Goal: Contribute content: Contribute content

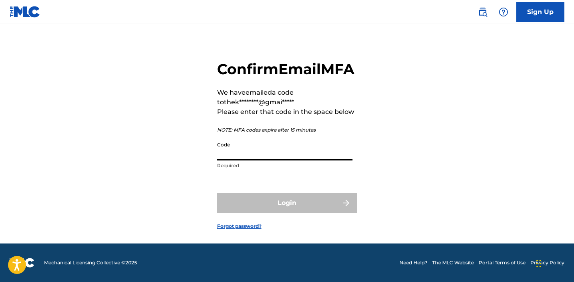
click at [276, 160] on input "Code" at bounding box center [284, 148] width 135 height 23
paste input "021068"
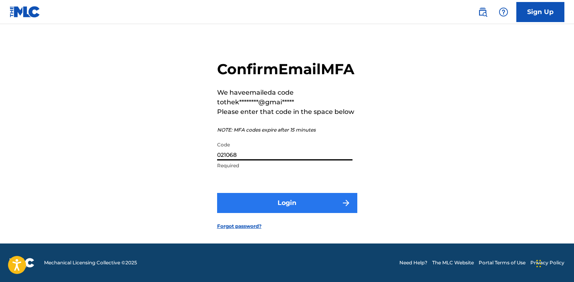
type input "021068"
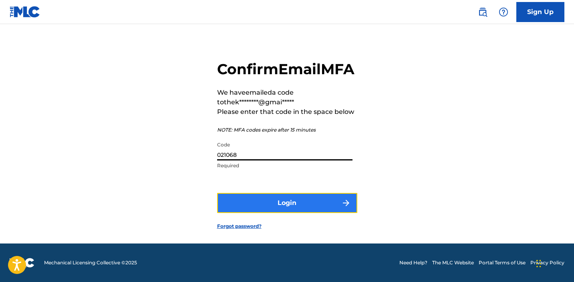
click at [269, 209] on button "Login" at bounding box center [287, 203] width 140 height 20
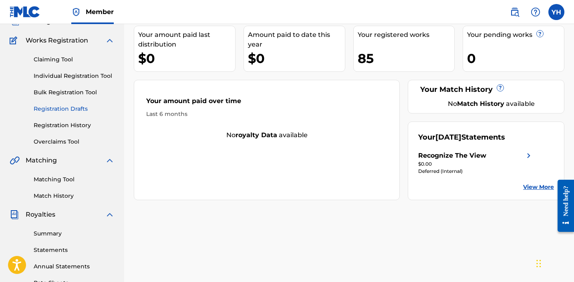
scroll to position [63, 0]
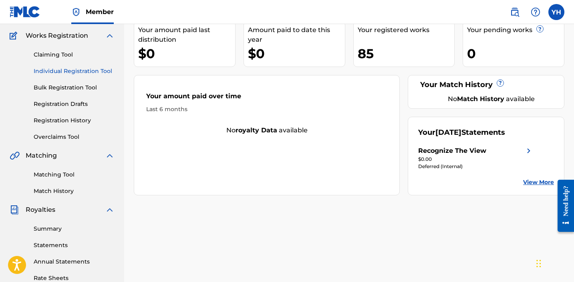
click at [70, 71] on link "Individual Registration Tool" at bounding box center [74, 71] width 81 height 8
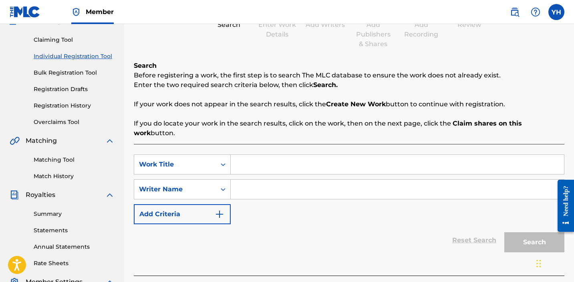
scroll to position [94, 0]
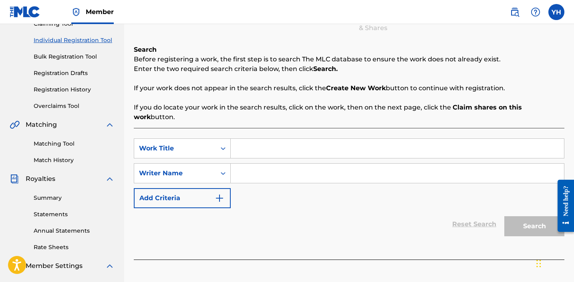
click at [254, 143] on input "Search Form" at bounding box center [397, 148] width 333 height 19
type input "too mixed"
click at [260, 153] on div "SearchWithCriteriadc3b0844-4525-45c2-8ad0-bc73c7acf82c Work Title too mixed Sea…" at bounding box center [349, 173] width 431 height 70
click at [262, 163] on input "Search Form" at bounding box center [397, 172] width 333 height 19
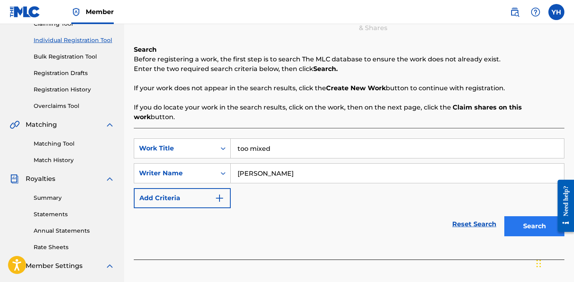
type input "[PERSON_NAME]"
click at [508, 216] on button "Search" at bounding box center [534, 226] width 60 height 20
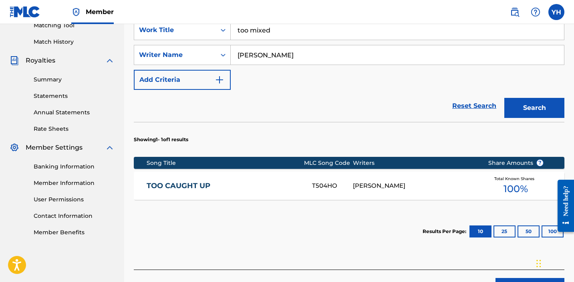
scroll to position [217, 0]
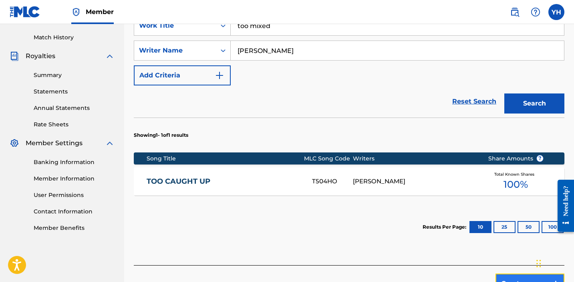
click at [500, 276] on button "Create new work" at bounding box center [529, 283] width 69 height 20
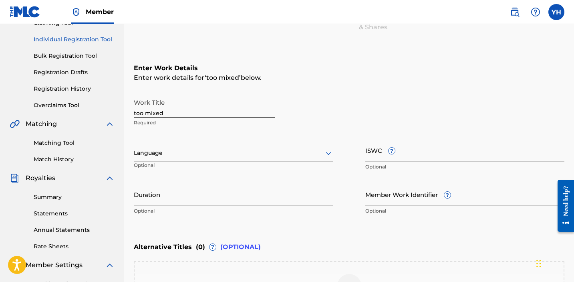
scroll to position [93, 0]
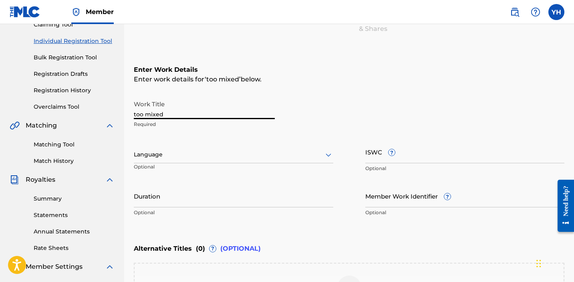
click at [222, 113] on input "too mixed" at bounding box center [204, 107] width 141 height 23
click at [149, 113] on input "too mixed" at bounding box center [204, 107] width 141 height 23
click at [143, 114] on input "too ixedM" at bounding box center [204, 107] width 141 height 23
click at [145, 114] on input "too ixedM" at bounding box center [204, 107] width 141 height 23
click at [177, 111] on input "too MixedM" at bounding box center [204, 107] width 141 height 23
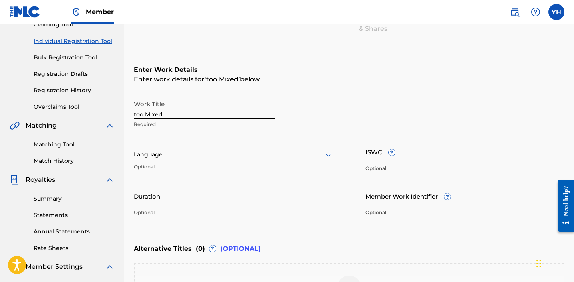
click at [137, 115] on input "too Mixed" at bounding box center [204, 107] width 141 height 23
type input "Too Mixed"
click at [236, 95] on div "Enter Work Details Enter work details for ‘ Too Mixed ’ below. Work Title Too M…" at bounding box center [349, 143] width 431 height 194
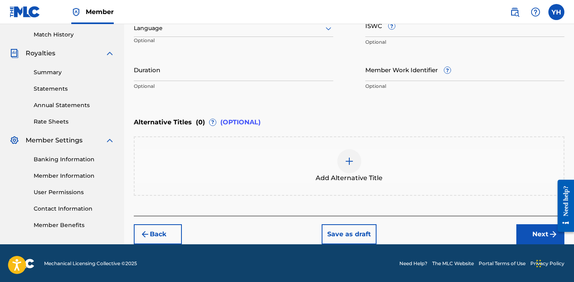
scroll to position [220, 0]
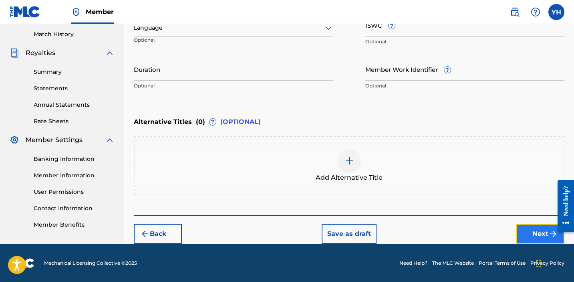
click at [529, 234] on button "Next" at bounding box center [540, 234] width 48 height 20
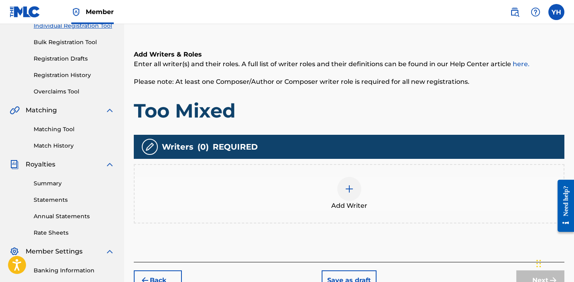
scroll to position [118, 0]
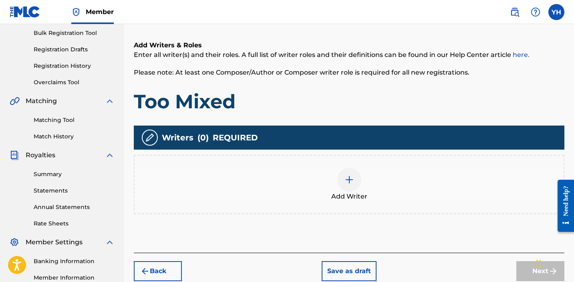
click at [364, 193] on span "Add Writer" at bounding box center [349, 196] width 36 height 10
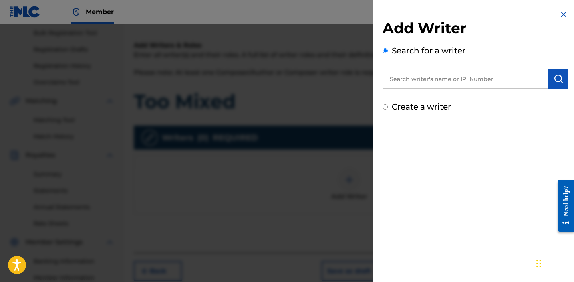
click at [415, 85] on input "text" at bounding box center [466, 78] width 166 height 20
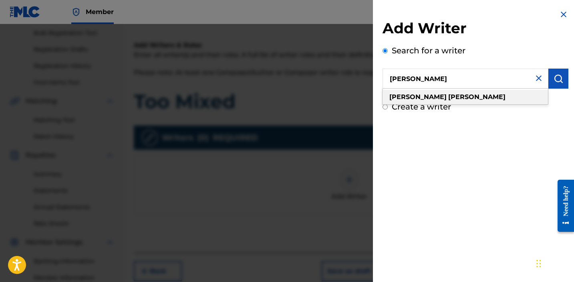
type input "[PERSON_NAME]"
click at [448, 94] on strong "[PERSON_NAME]" at bounding box center [476, 97] width 57 height 8
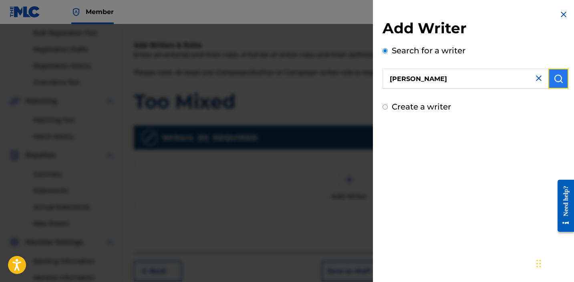
click at [556, 79] on img "submit" at bounding box center [559, 79] width 10 height 10
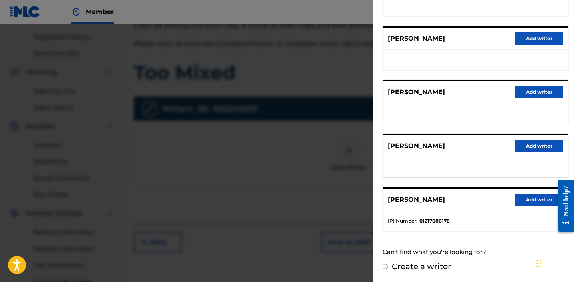
scroll to position [215, 0]
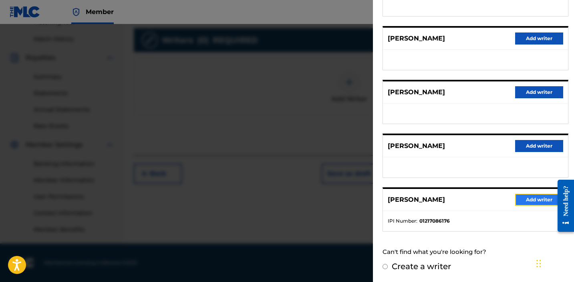
click at [518, 199] on button "Add writer" at bounding box center [539, 199] width 48 height 12
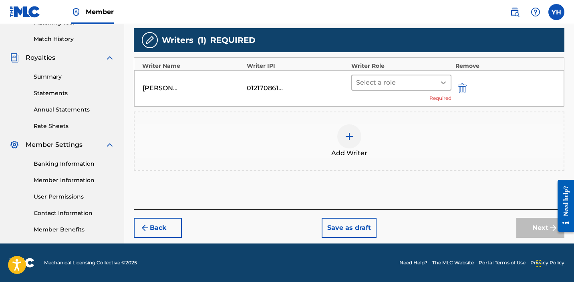
click at [442, 83] on icon at bounding box center [443, 82] width 5 height 3
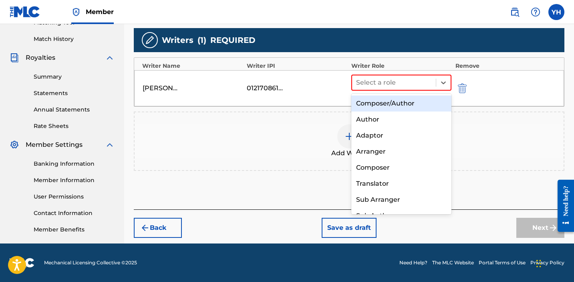
click at [419, 104] on div "Composer/Author" at bounding box center [401, 103] width 100 height 16
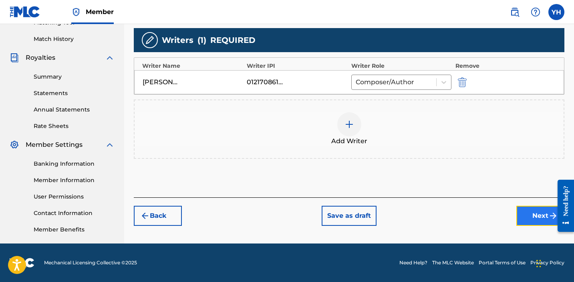
click at [533, 211] on button "Next" at bounding box center [540, 215] width 48 height 20
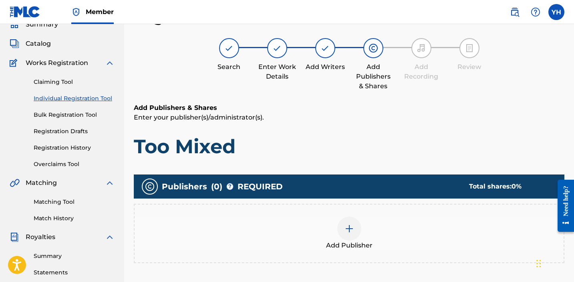
scroll to position [36, 0]
click at [411, 219] on div "Add Publisher" at bounding box center [349, 233] width 429 height 34
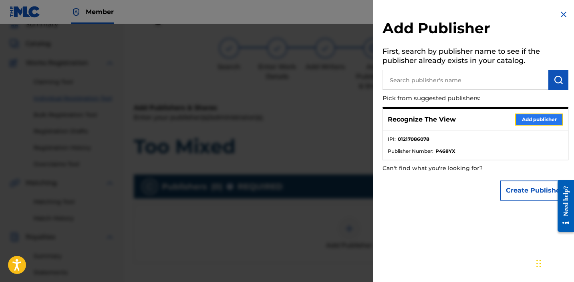
click at [521, 118] on button "Add publisher" at bounding box center [539, 119] width 48 height 12
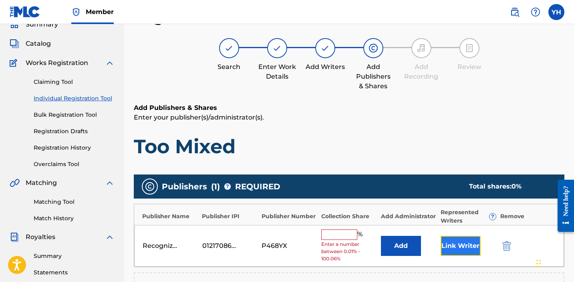
click at [453, 242] on button "Link Writer" at bounding box center [461, 246] width 40 height 20
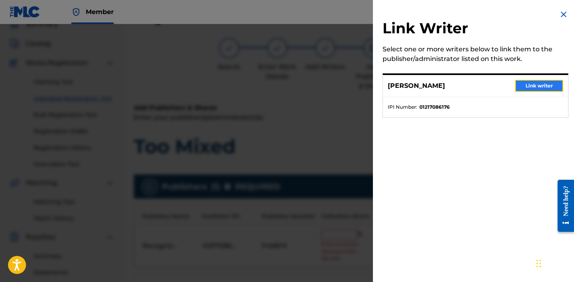
click at [518, 86] on button "Link writer" at bounding box center [539, 86] width 48 height 12
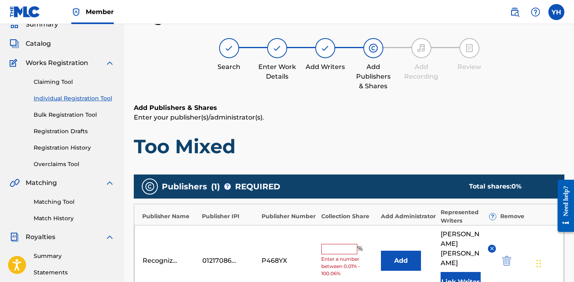
click at [340, 244] on input "text" at bounding box center [339, 249] width 36 height 10
type input "100"
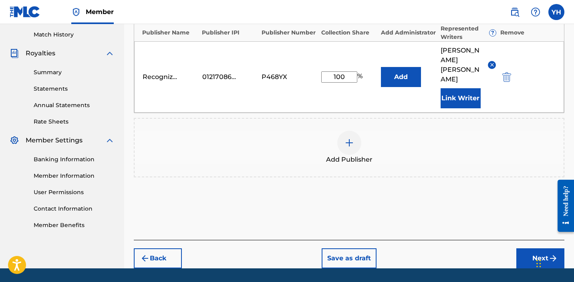
scroll to position [225, 0]
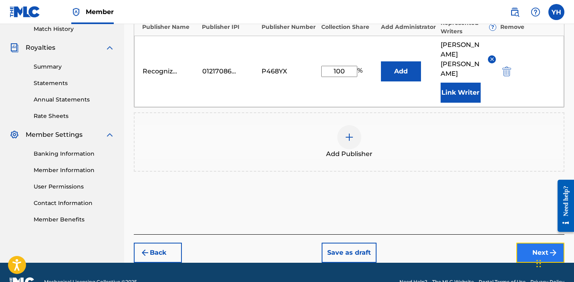
click at [523, 242] on button "Next" at bounding box center [540, 252] width 48 height 20
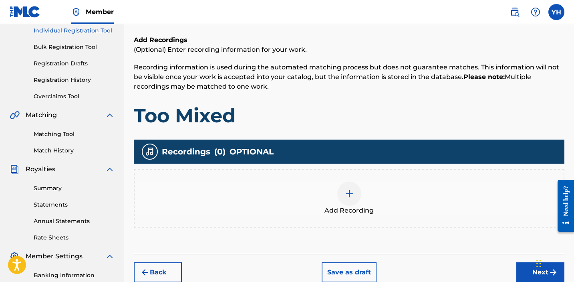
scroll to position [135, 0]
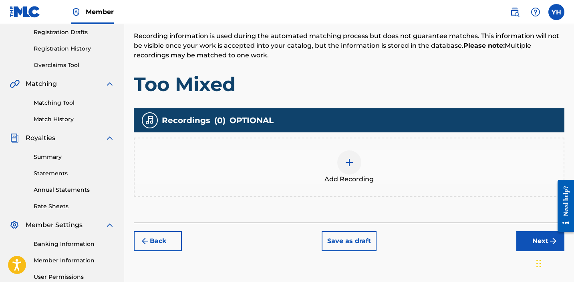
click at [368, 173] on div "Add Recording" at bounding box center [349, 167] width 429 height 34
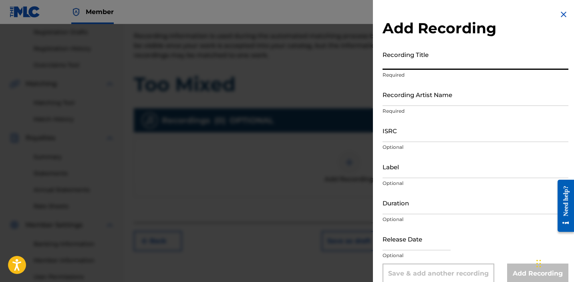
click at [419, 64] on input "Recording Title" at bounding box center [476, 58] width 186 height 23
type input "Too Mixed"
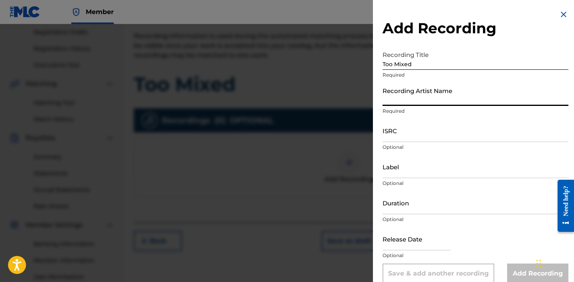
click at [426, 93] on input "Recording Artist Name" at bounding box center [476, 94] width 186 height 23
type input "Kimbo [PERSON_NAME]"
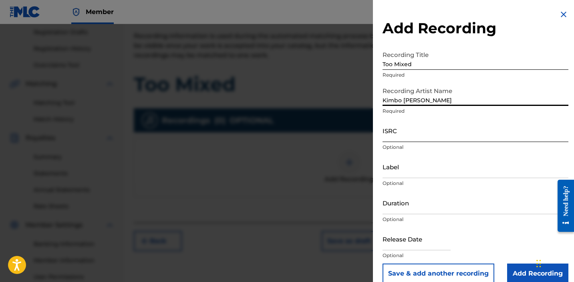
click at [430, 131] on input "ISRC" at bounding box center [476, 130] width 186 height 23
paste input "QZNMW2594909"
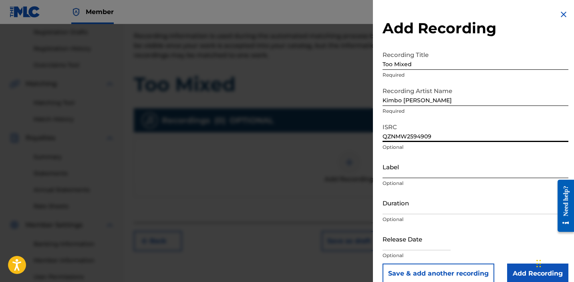
type input "QZNMW2594909"
click at [407, 170] on input "Label" at bounding box center [476, 166] width 186 height 23
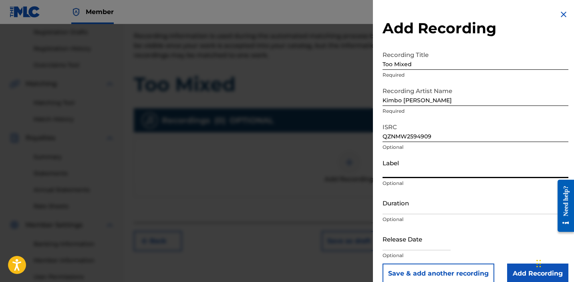
type input "Recognize The View"
click at [424, 97] on input "Kimbo [PERSON_NAME]" at bounding box center [476, 94] width 186 height 23
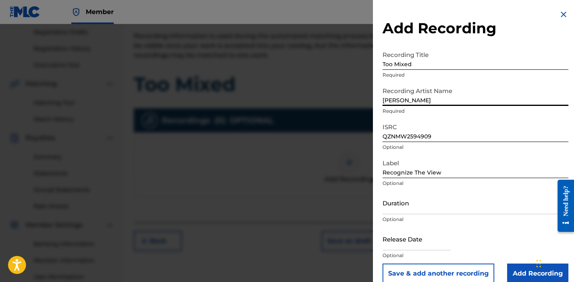
click at [431, 115] on div "Recording Artist Name [PERSON_NAME]" at bounding box center [476, 101] width 186 height 36
click at [439, 100] on input "[PERSON_NAME]" at bounding box center [476, 94] width 186 height 23
click at [410, 119] on div "Recording Artist Name [PERSON_NAME] Required" at bounding box center [476, 101] width 186 height 36
click at [424, 104] on input "Kimbo [PERSON_NAME]" at bounding box center [476, 94] width 186 height 23
type input "[PERSON_NAME]"
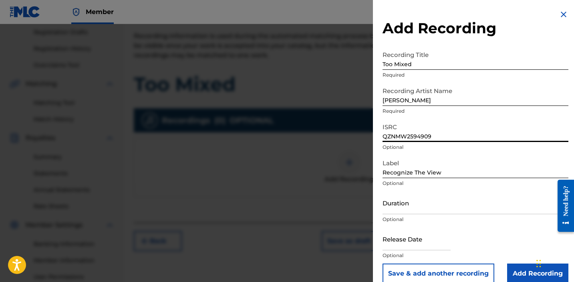
click at [423, 126] on input "QZNMW2594909" at bounding box center [476, 130] width 186 height 23
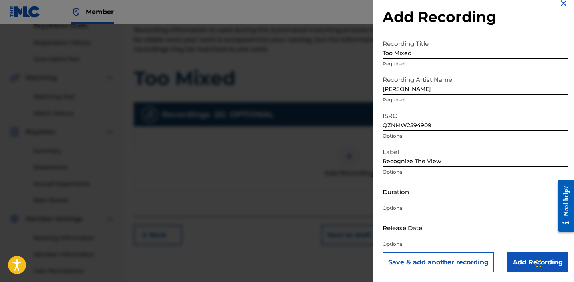
scroll to position [144, 0]
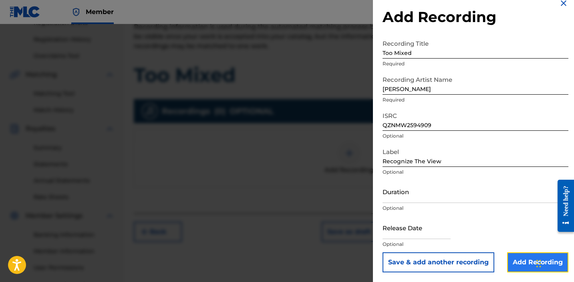
click at [518, 258] on input "Add Recording" at bounding box center [537, 262] width 61 height 20
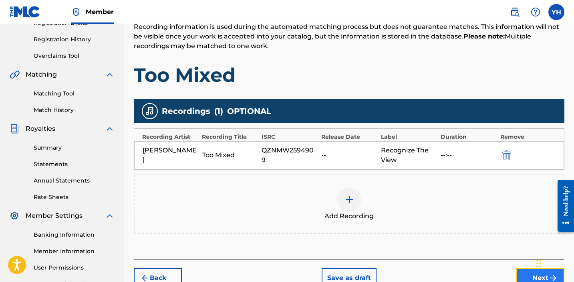
click at [527, 276] on button "Next" at bounding box center [540, 278] width 48 height 20
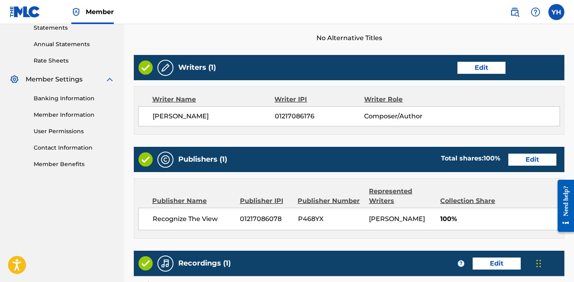
scroll to position [405, 0]
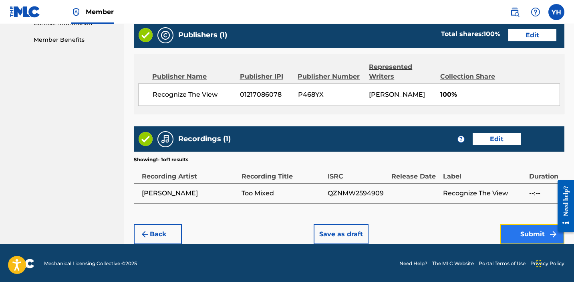
click at [507, 236] on button "Submit" at bounding box center [532, 234] width 64 height 20
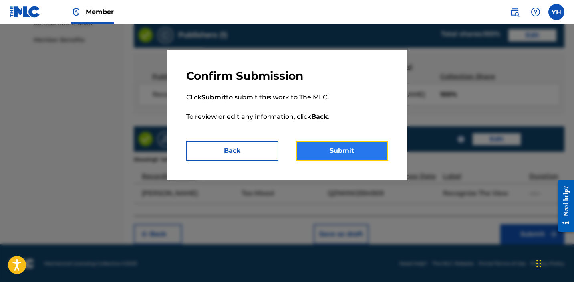
click at [371, 154] on button "Submit" at bounding box center [342, 151] width 92 height 20
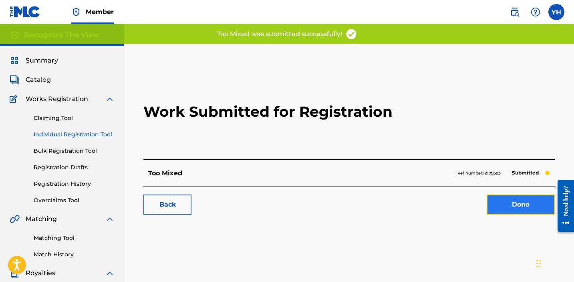
click at [492, 201] on link "Done" at bounding box center [521, 204] width 68 height 20
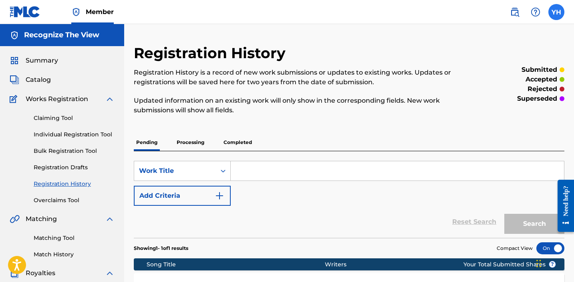
click at [557, 16] on label at bounding box center [556, 12] width 16 height 16
click at [556, 12] on input "[PERSON_NAME] [EMAIL_ADDRESS][DOMAIN_NAME] Notification Preferences Profile Log…" at bounding box center [556, 12] width 0 height 0
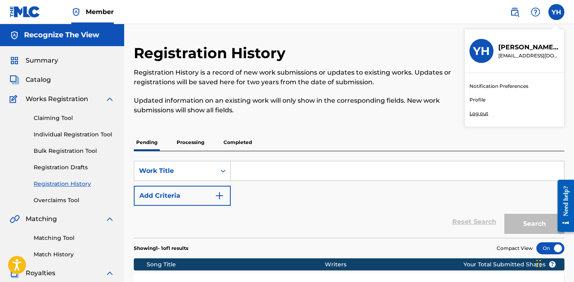
click at [479, 112] on p "Log out" at bounding box center [478, 113] width 19 height 7
click at [556, 12] on input "[PERSON_NAME] [EMAIL_ADDRESS][DOMAIN_NAME] Notification Preferences Profile Log…" at bounding box center [556, 12] width 0 height 0
